Goal: Information Seeking & Learning: Learn about a topic

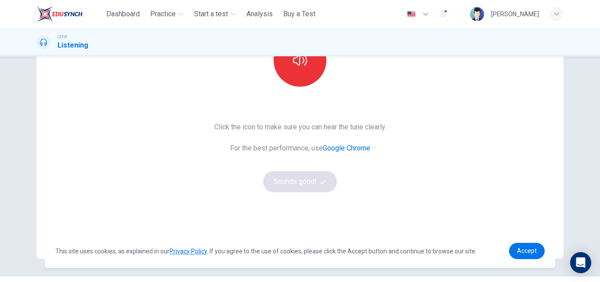
scroll to position [121, 0]
click at [295, 64] on icon "button" at bounding box center [300, 60] width 14 height 14
click at [316, 183] on button "Sounds good!" at bounding box center [300, 181] width 74 height 21
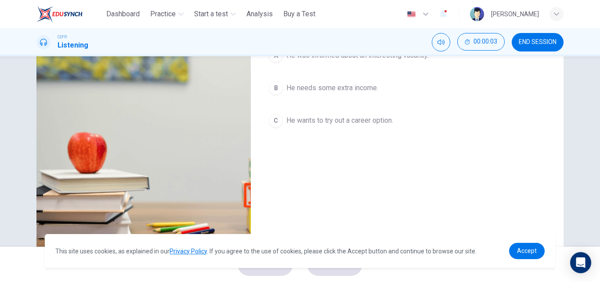
scroll to position [0, 0]
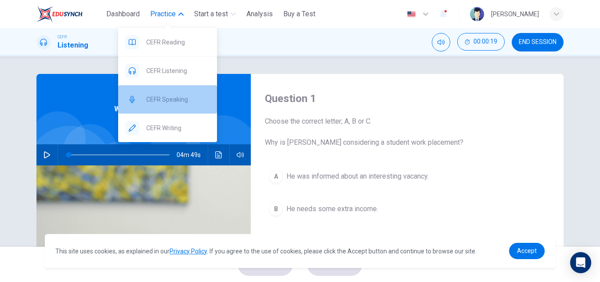
click at [184, 95] on span "CEFR Speaking" at bounding box center [178, 99] width 64 height 11
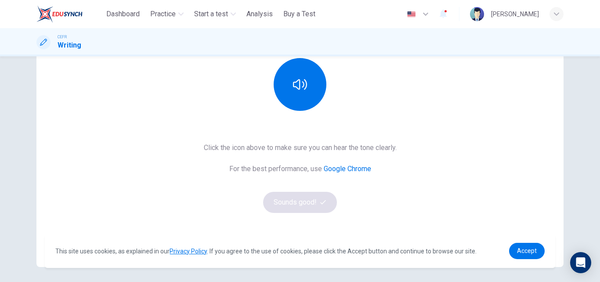
scroll to position [117, 0]
